Goal: Task Accomplishment & Management: Use online tool/utility

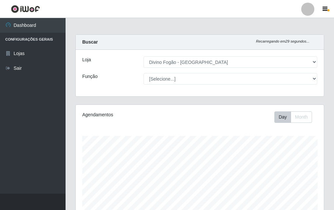
select select "499"
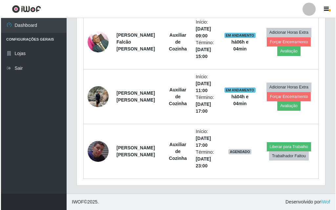
scroll to position [136, 248]
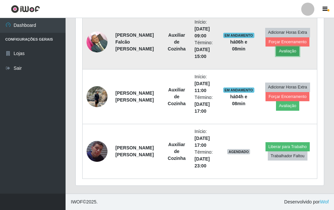
click at [285, 53] on button "Avaliação" at bounding box center [287, 51] width 23 height 9
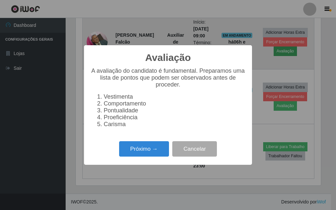
scroll to position [136, 245]
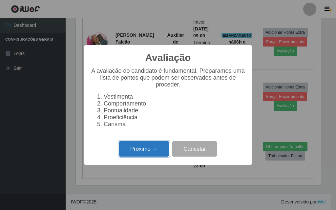
click at [148, 154] on button "Próximo →" at bounding box center [144, 148] width 50 height 15
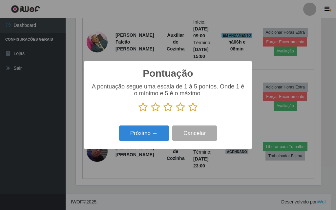
click at [194, 110] on icon at bounding box center [192, 107] width 9 height 10
click at [188, 112] on input "radio" at bounding box center [188, 112] width 0 height 0
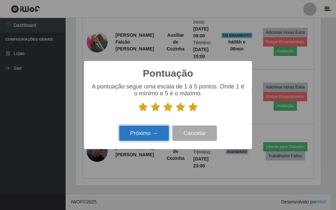
click at [140, 135] on button "Próximo →" at bounding box center [144, 133] width 50 height 15
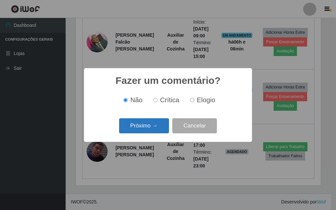
click at [150, 124] on button "Próximo →" at bounding box center [144, 125] width 50 height 15
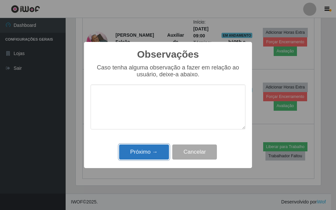
click at [153, 150] on button "Próximo →" at bounding box center [144, 152] width 50 height 15
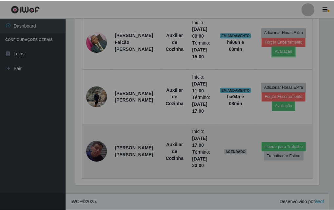
scroll to position [136, 248]
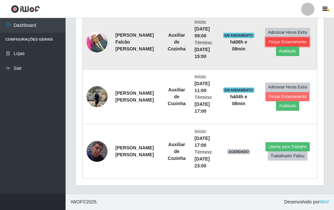
click at [285, 41] on button "Forçar Encerramento" at bounding box center [288, 41] width 44 height 9
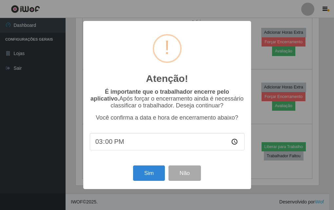
scroll to position [136, 245]
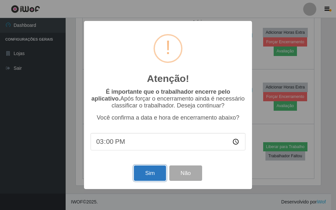
click at [156, 177] on button "Sim" at bounding box center [150, 173] width 32 height 15
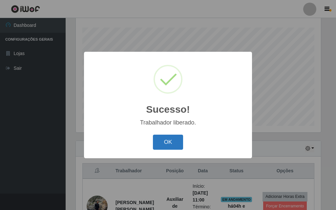
click at [167, 142] on button "OK" at bounding box center [168, 142] width 30 height 15
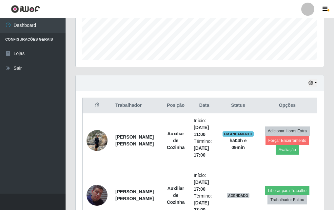
scroll to position [207, 0]
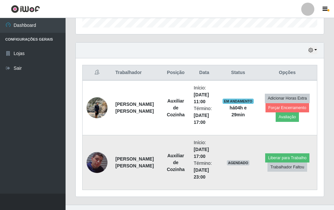
click at [262, 147] on td "Liberar para Trabalho Trabalhador Faltou" at bounding box center [288, 162] width 60 height 55
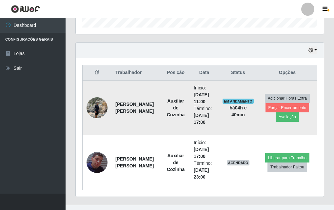
click at [99, 106] on img at bounding box center [97, 108] width 21 height 28
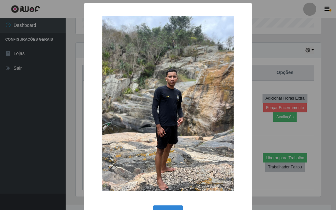
drag, startPoint x: 26, startPoint y: 112, endPoint x: 29, endPoint y: 110, distance: 3.5
click at [28, 111] on div "× OK Cancel" at bounding box center [168, 105] width 336 height 210
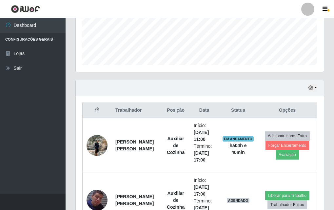
scroll to position [165, 0]
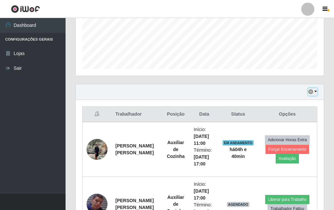
click at [316, 91] on button "button" at bounding box center [312, 92] width 9 height 8
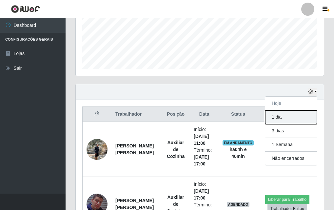
click at [280, 119] on button "1 dia" at bounding box center [291, 118] width 52 height 14
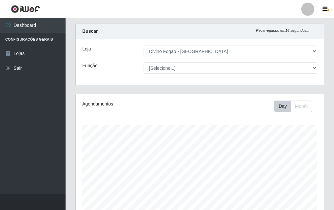
scroll to position [0, 0]
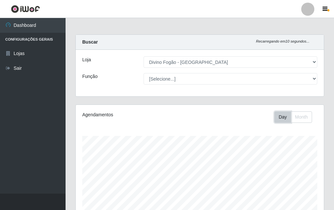
click at [282, 116] on button "Day" at bounding box center [282, 116] width 17 height 11
click at [297, 119] on button "Month" at bounding box center [301, 116] width 21 height 11
click at [304, 115] on button "Month" at bounding box center [301, 116] width 21 height 11
click at [287, 115] on button "Day" at bounding box center [282, 116] width 17 height 11
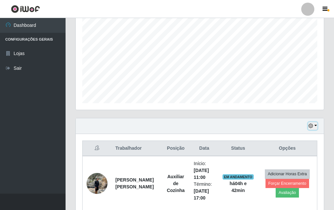
click at [316, 125] on button "button" at bounding box center [312, 126] width 9 height 8
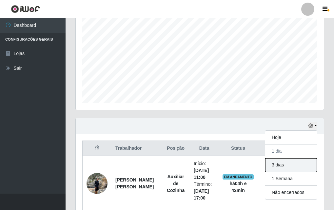
click at [285, 163] on button "3 dias" at bounding box center [291, 165] width 52 height 14
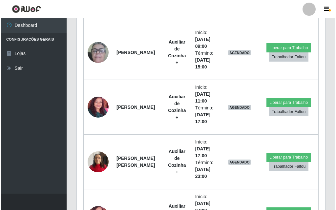
scroll to position [547, 0]
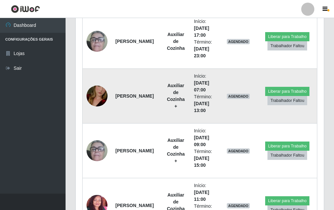
click at [93, 96] on img at bounding box center [97, 95] width 21 height 37
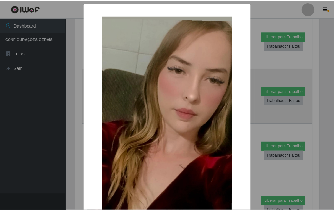
scroll to position [136, 245]
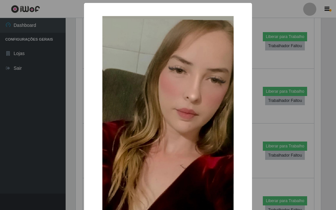
click at [52, 87] on div "× OK Cancel" at bounding box center [168, 105] width 336 height 210
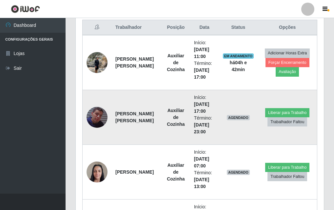
scroll to position [154, 0]
